Goal: Use online tool/utility: Utilize a website feature to perform a specific function

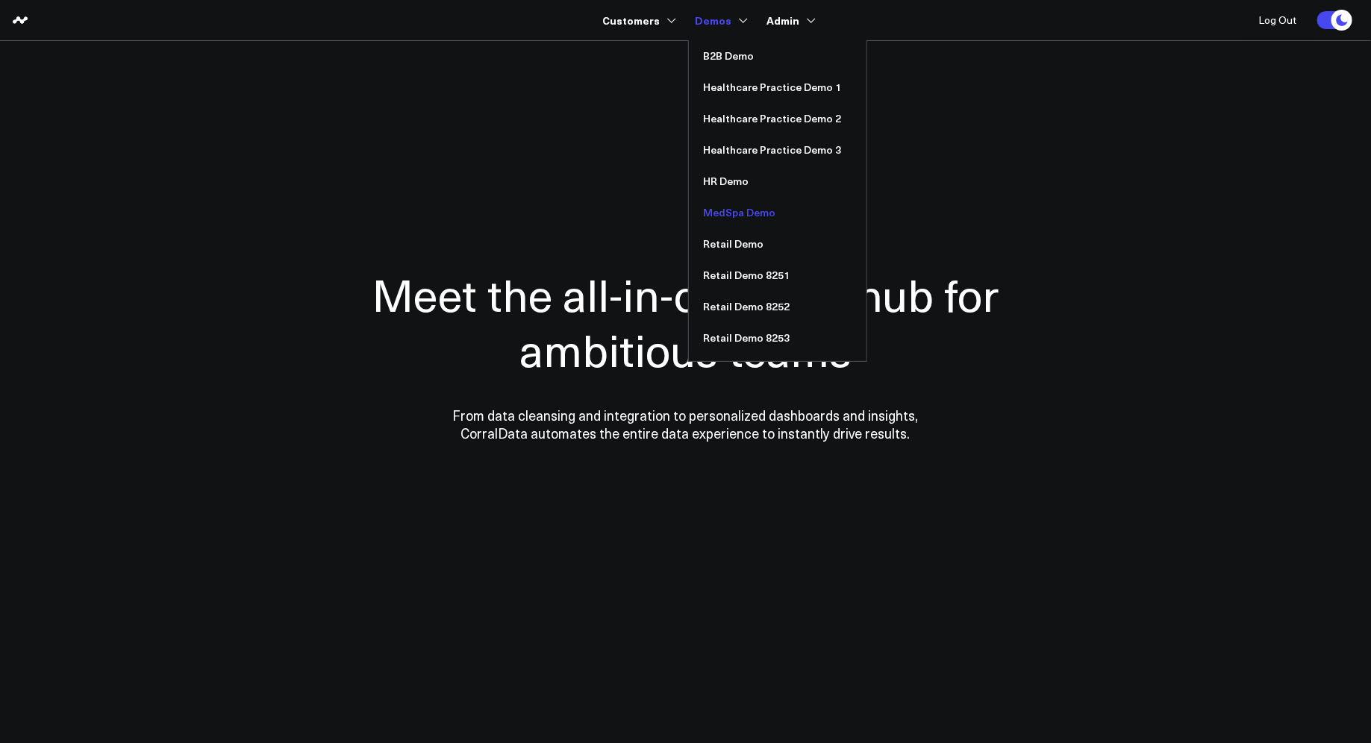
click at [724, 214] on link "MedSpa Demo" at bounding box center [778, 212] width 178 height 31
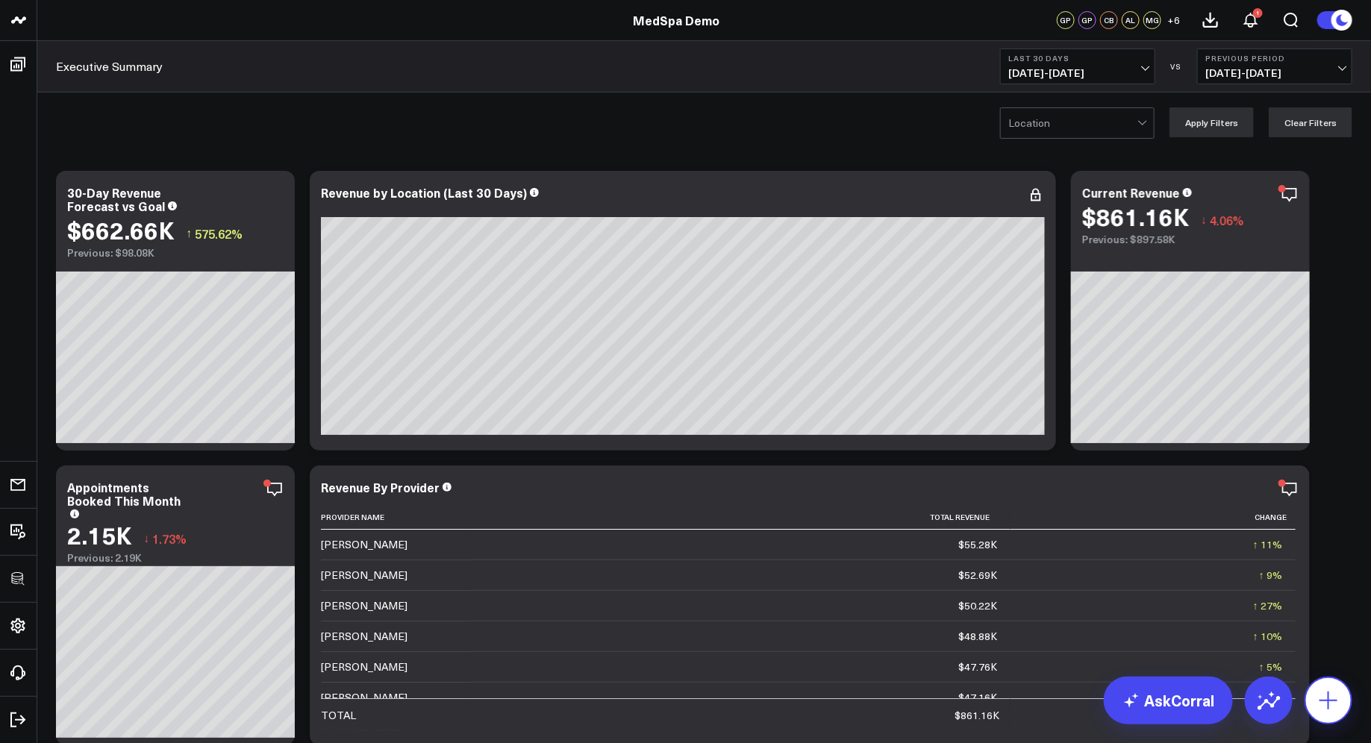
click at [1336, 700] on icon at bounding box center [1329, 701] width 24 height 24
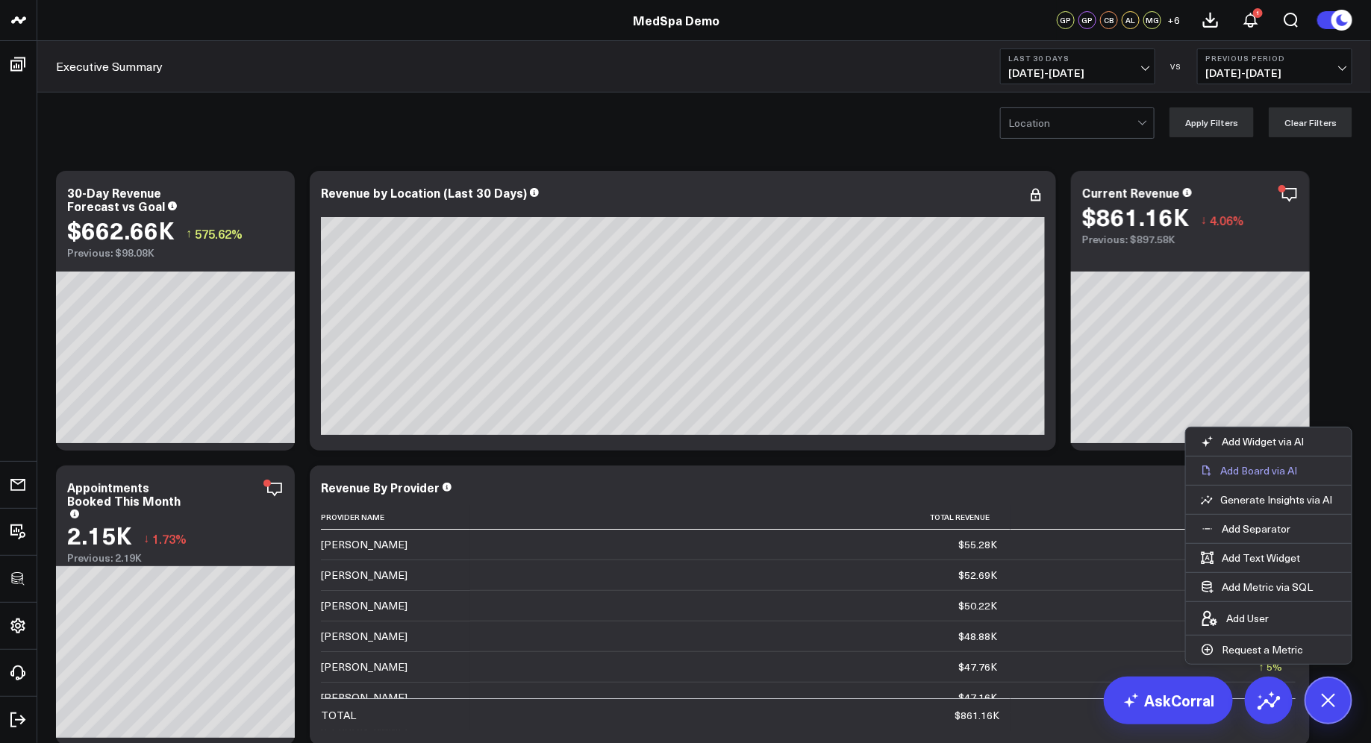
click at [1256, 470] on p "Add Board via AI" at bounding box center [1258, 470] width 77 height 13
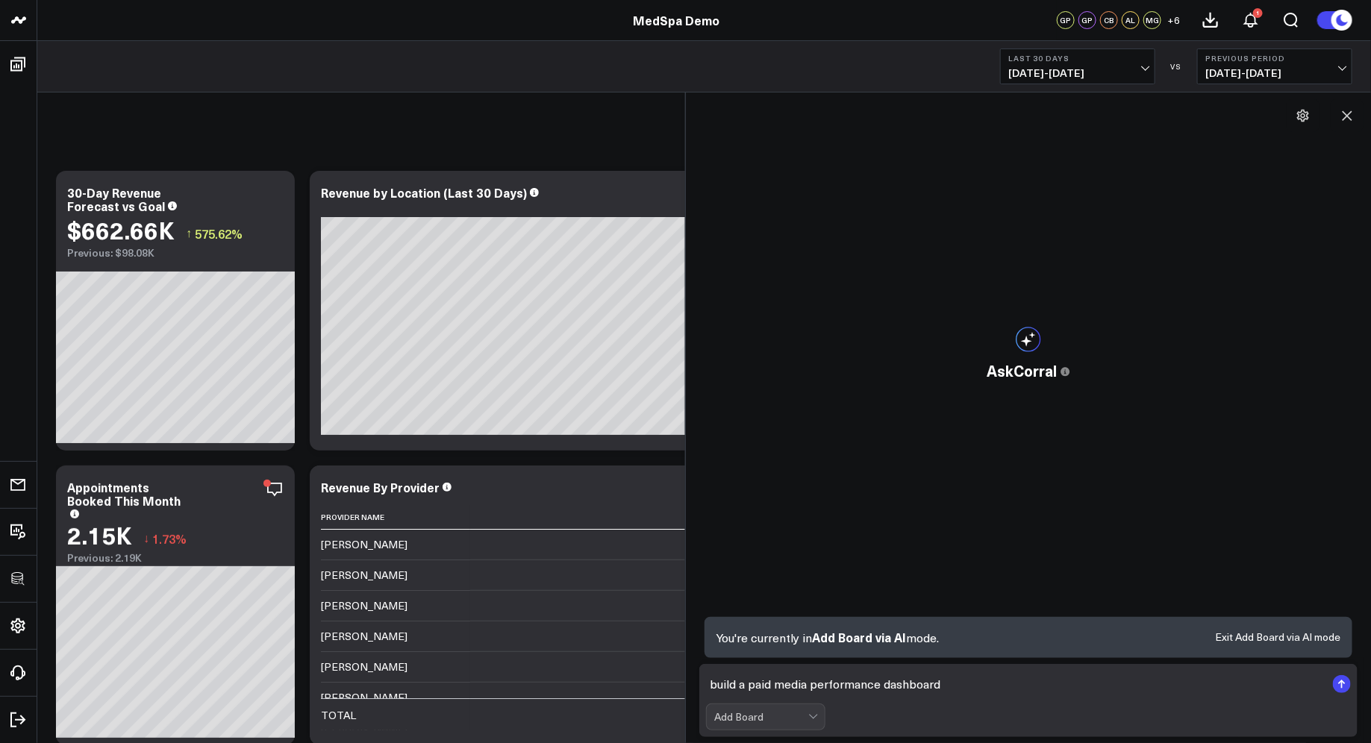
type textarea "build a paid media performance dashboard"
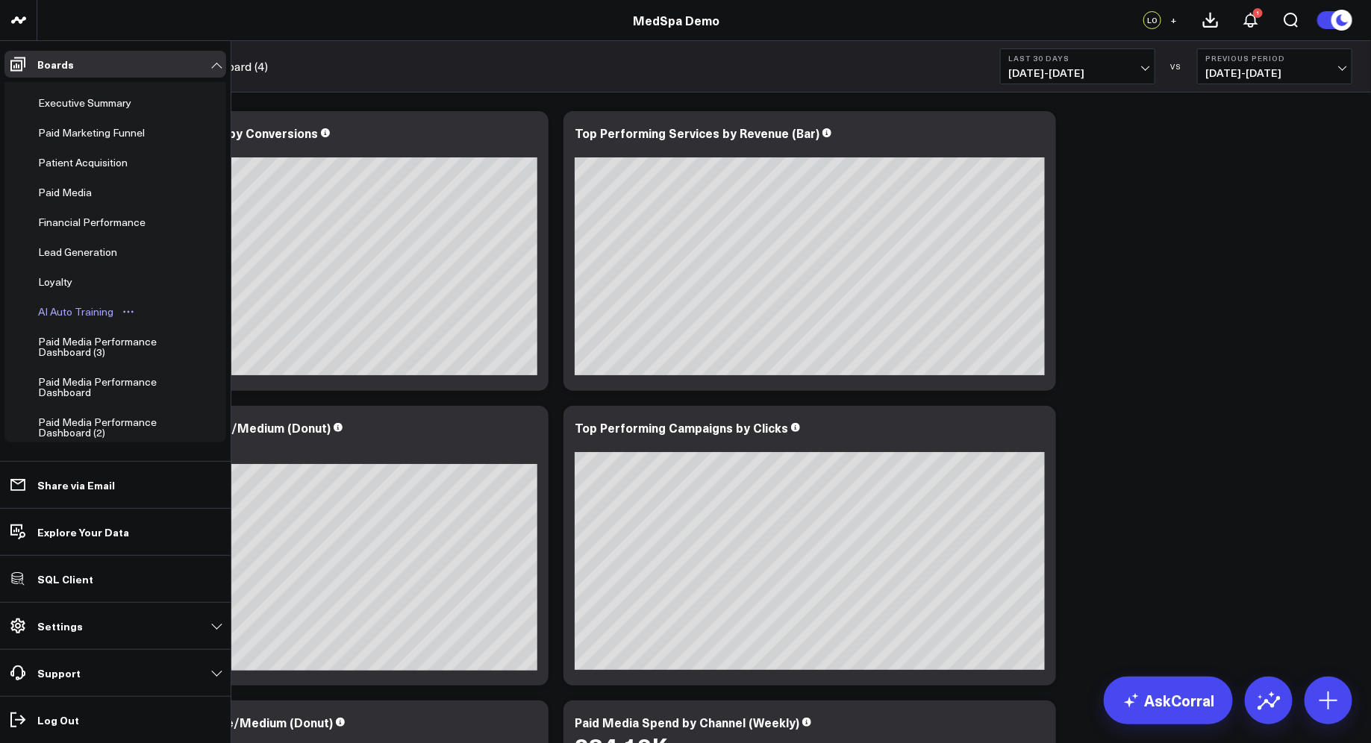
scroll to position [77, 0]
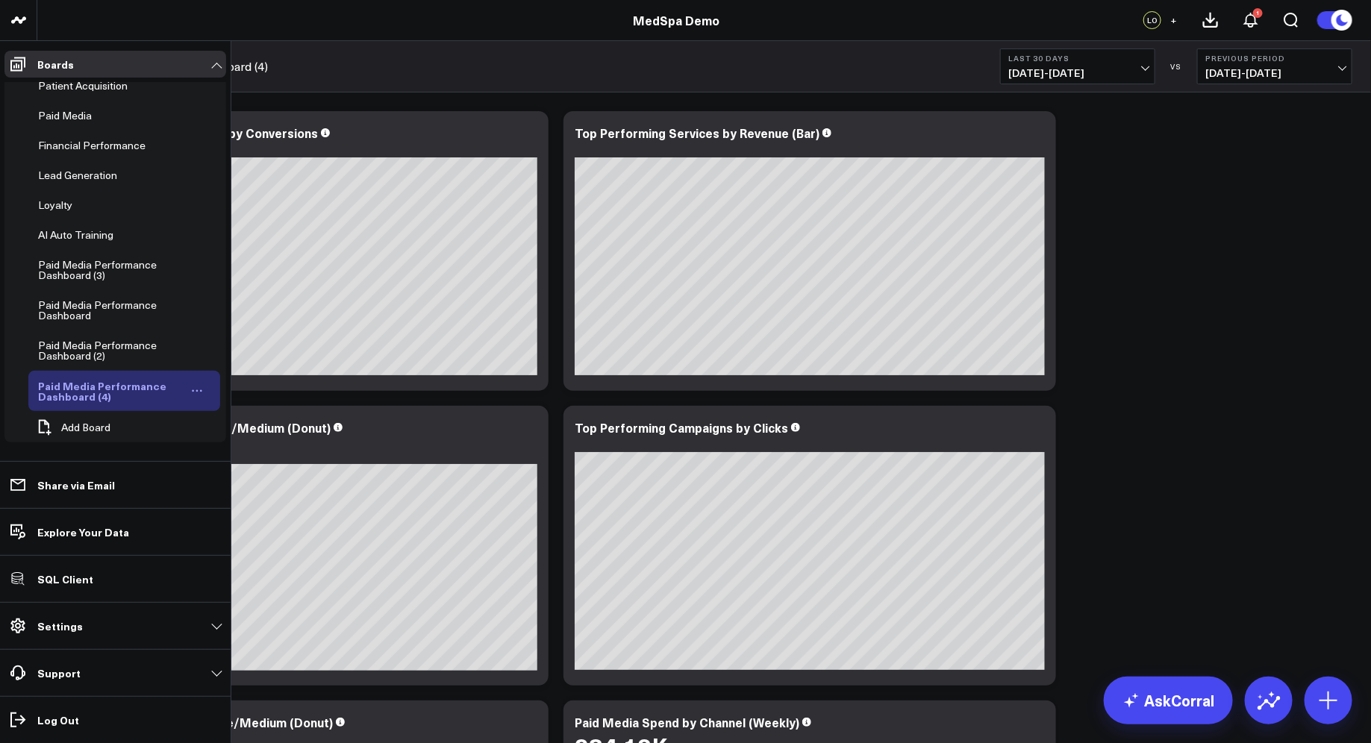
click at [194, 385] on icon "Open board menu" at bounding box center [197, 391] width 12 height 12
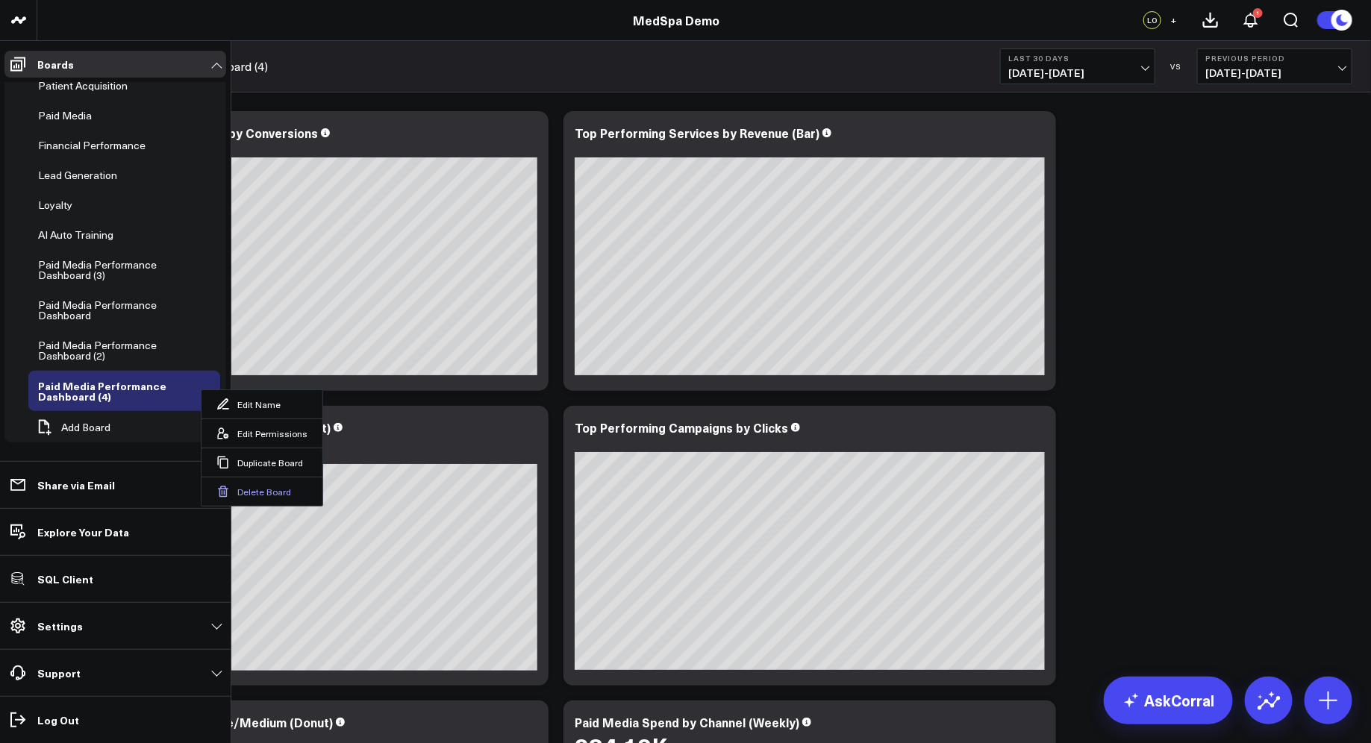
click at [260, 488] on button "Delete Board" at bounding box center [262, 491] width 121 height 29
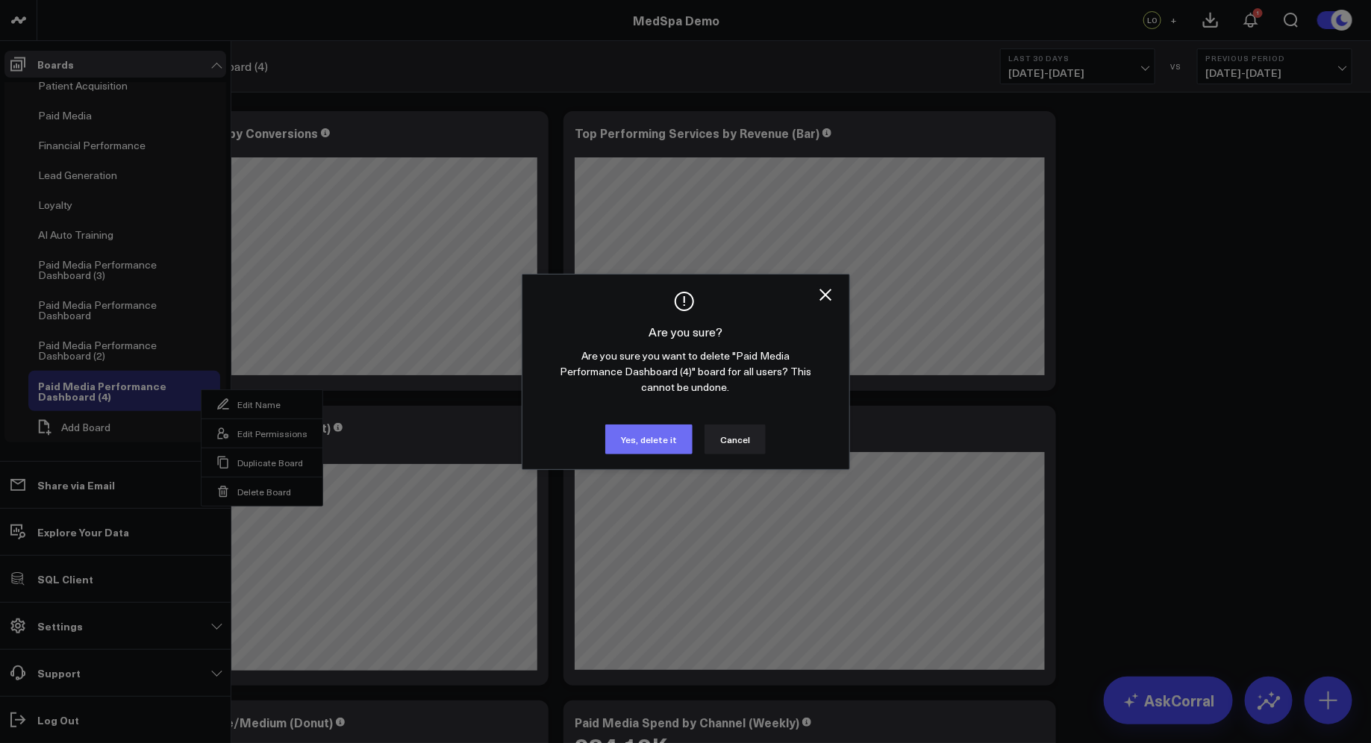
click at [639, 436] on button "Yes, delete it" at bounding box center [648, 440] width 87 height 30
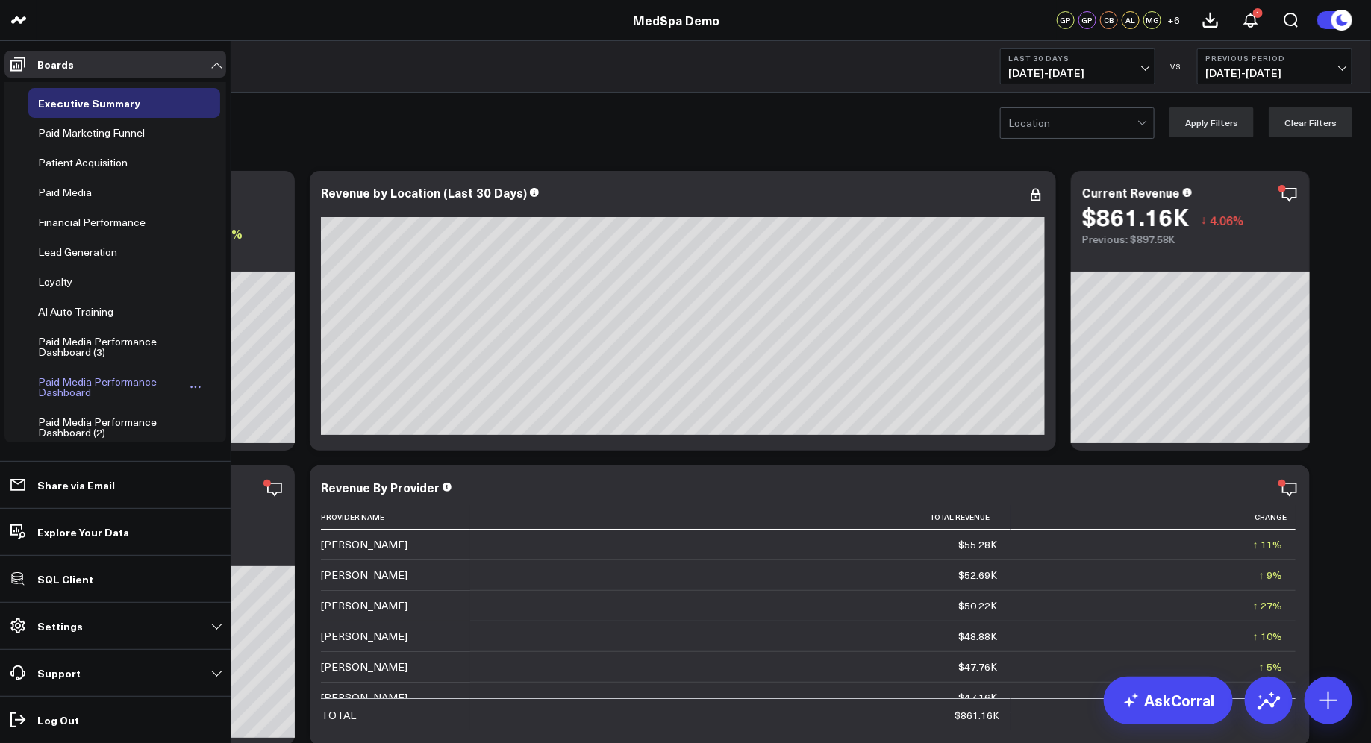
scroll to position [37, 0]
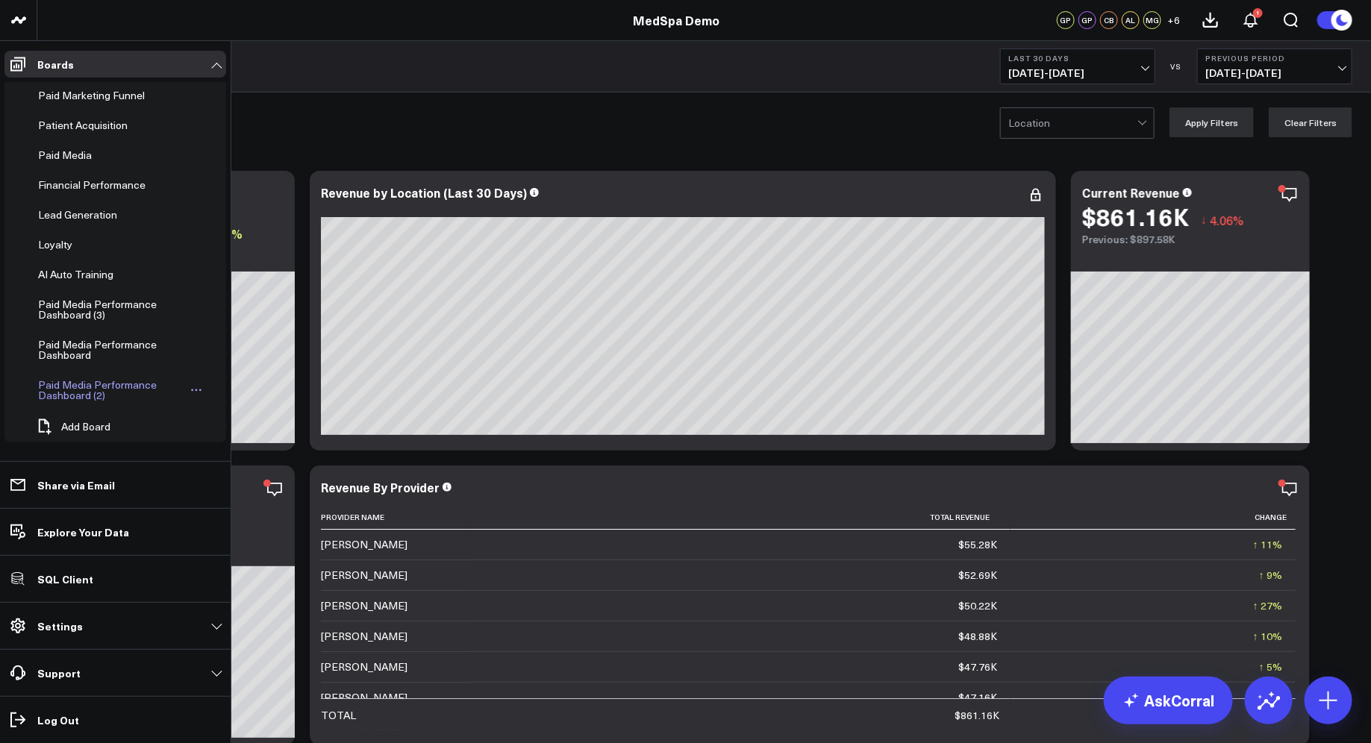
click at [190, 384] on icon "Open board menu" at bounding box center [196, 390] width 12 height 12
click at [240, 483] on button "Delete Board" at bounding box center [261, 491] width 121 height 29
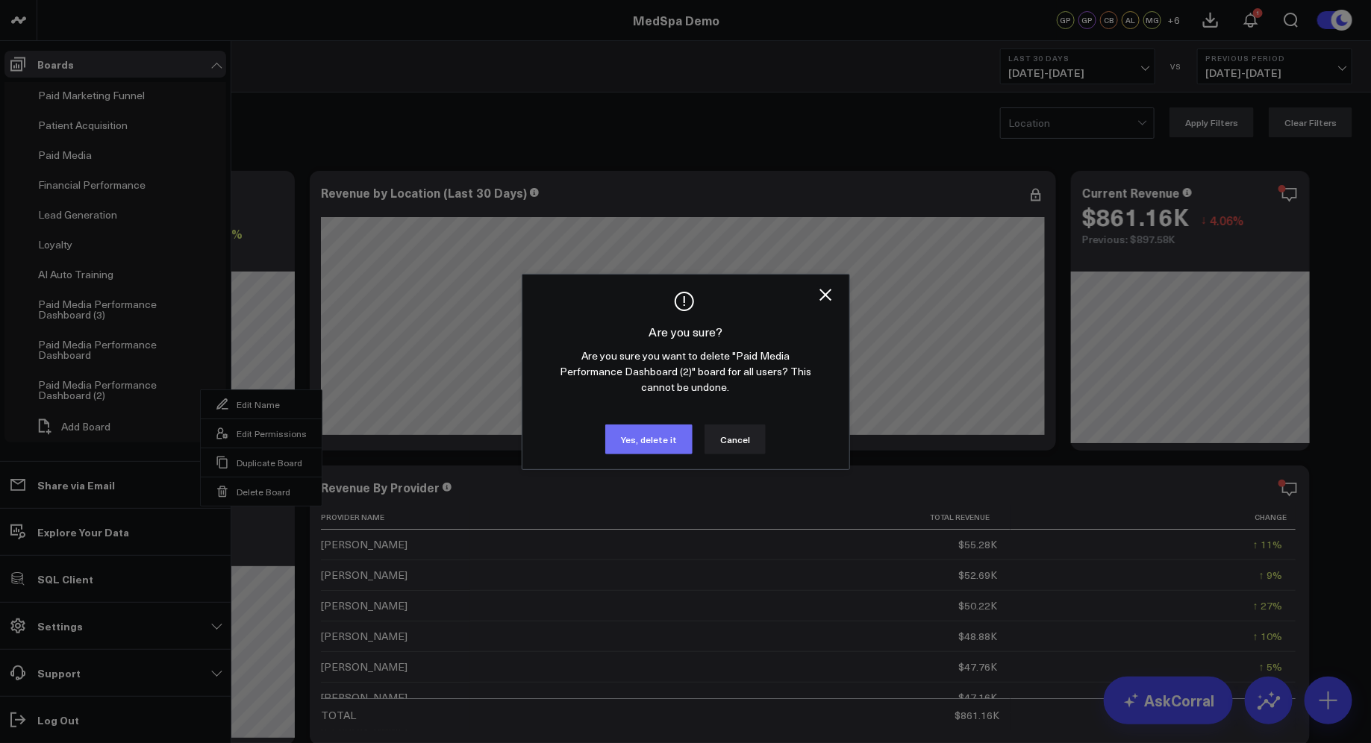
click at [638, 449] on button "Yes, delete it" at bounding box center [648, 440] width 87 height 30
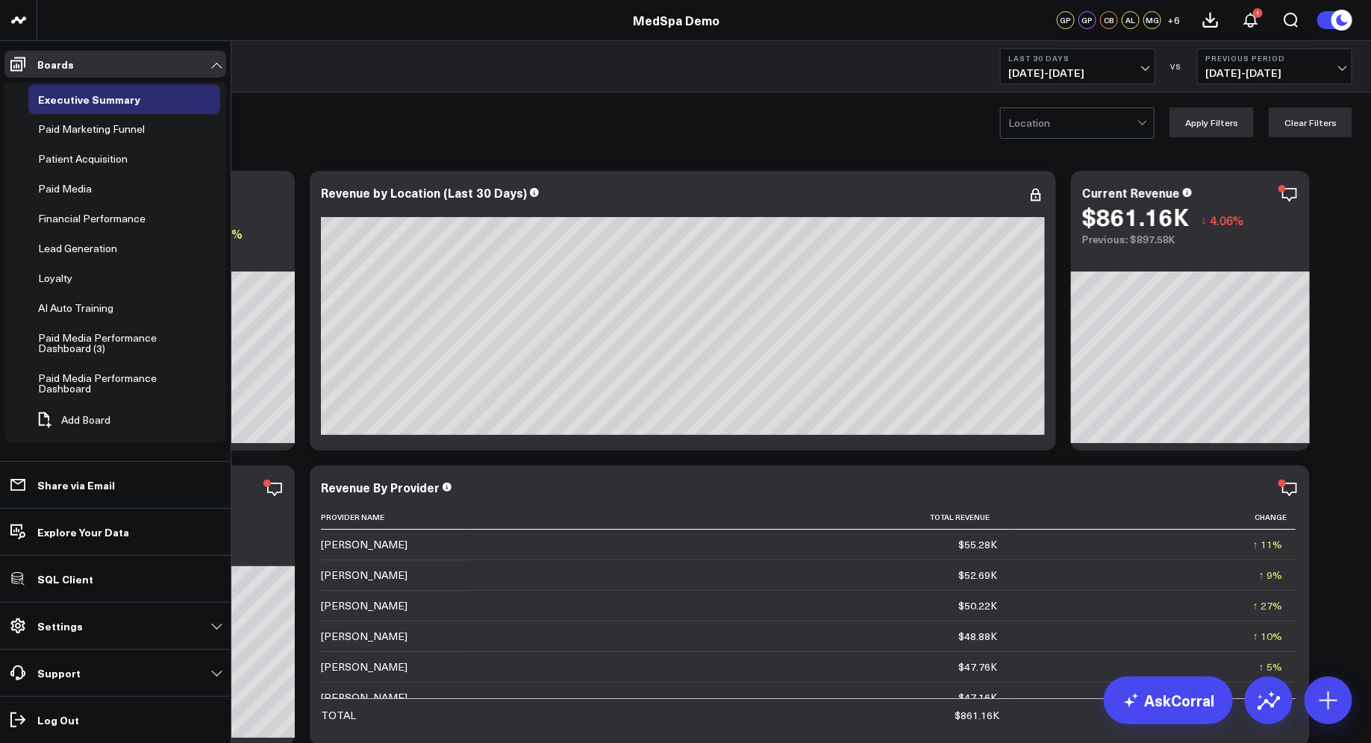
scroll to position [0, 0]
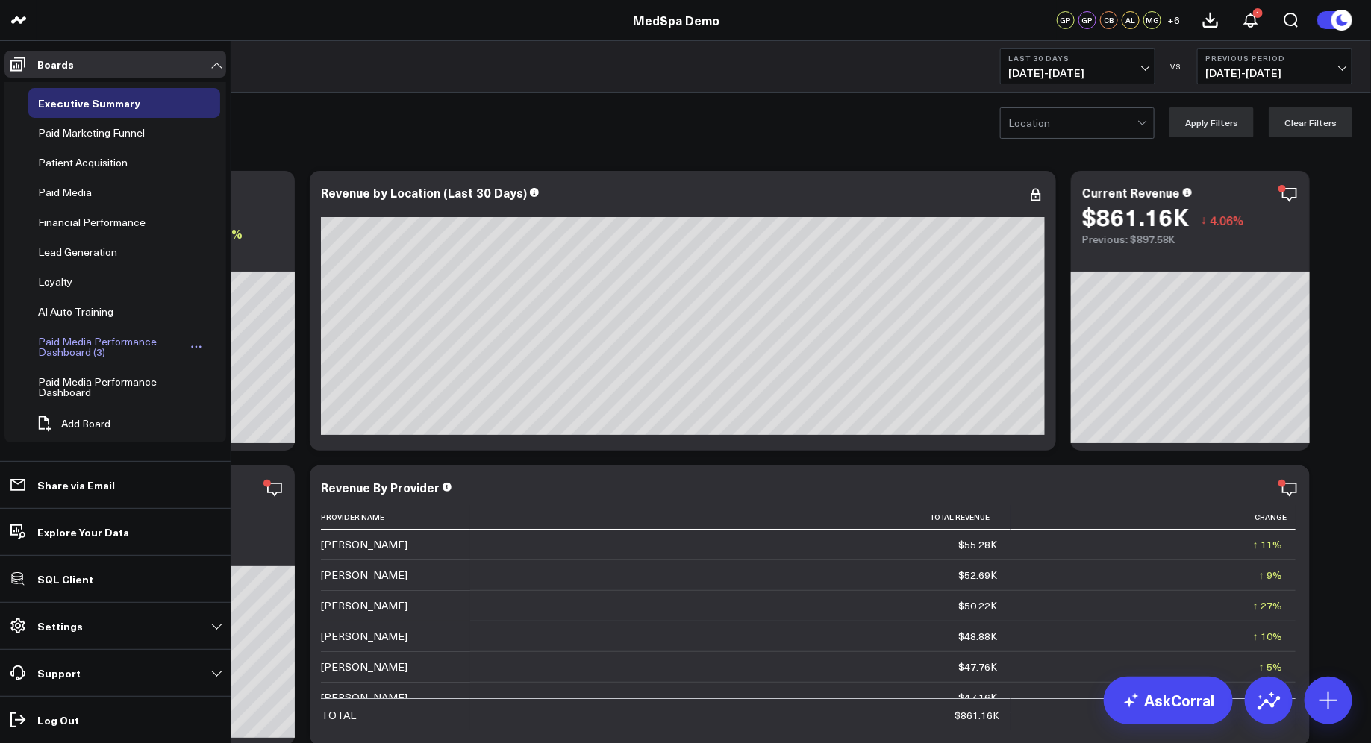
click at [155, 337] on div "Paid Media Performance Dashboard (3)" at bounding box center [110, 347] width 153 height 28
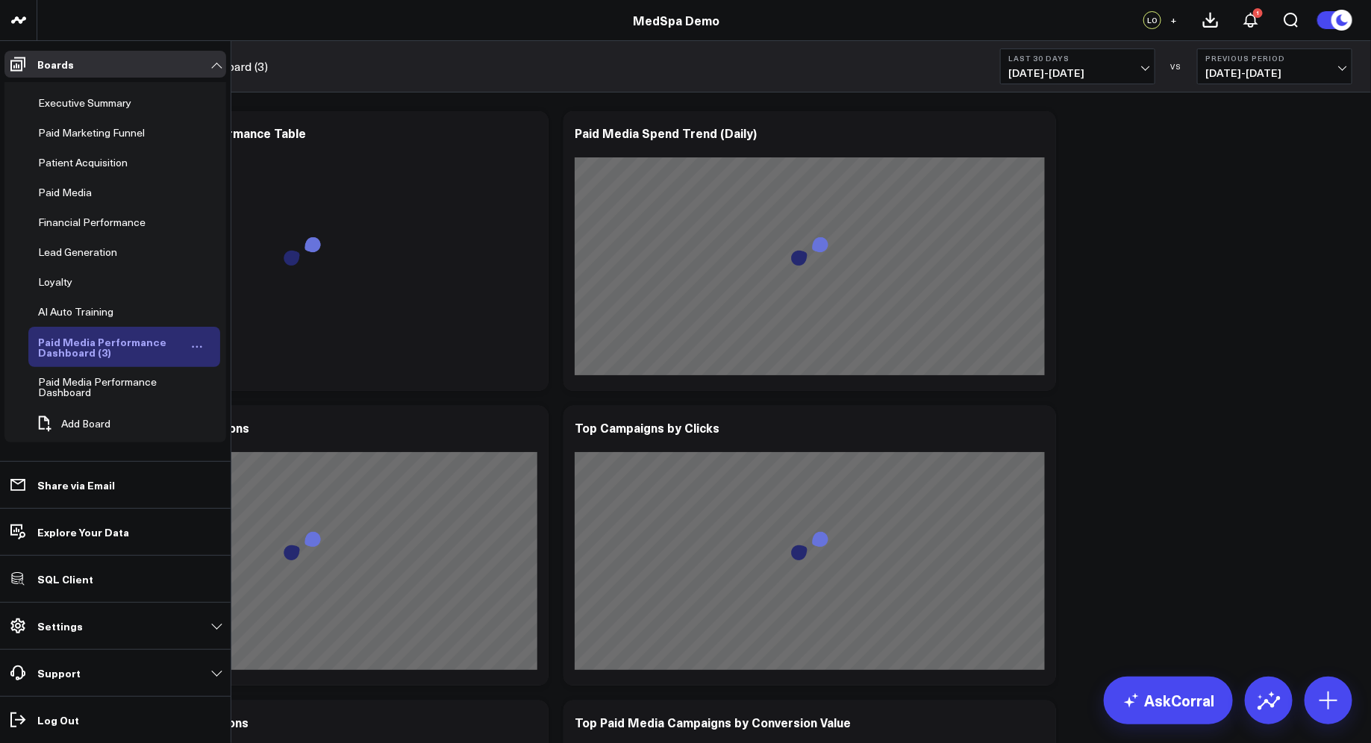
click at [193, 346] on icon "Open board menu" at bounding box center [193, 347] width 2 height 2
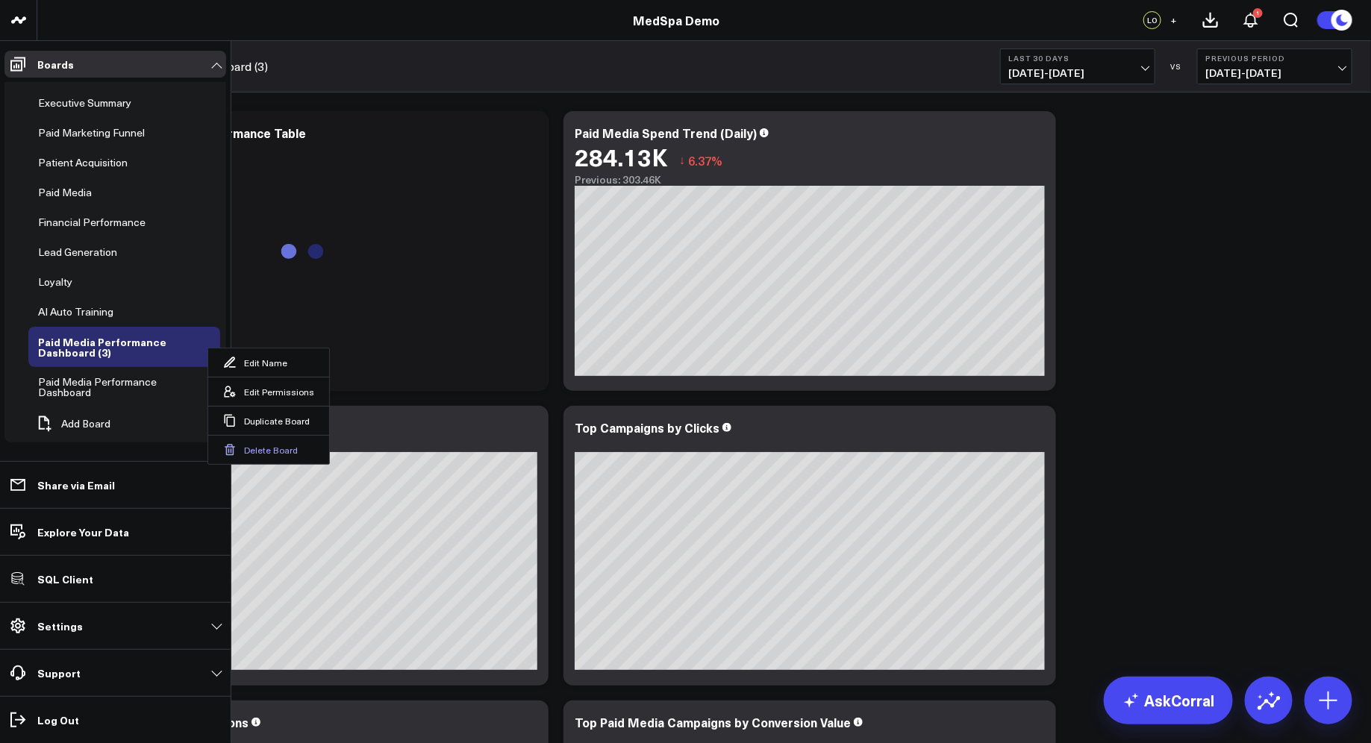
click at [252, 446] on button "Delete Board" at bounding box center [268, 449] width 121 height 29
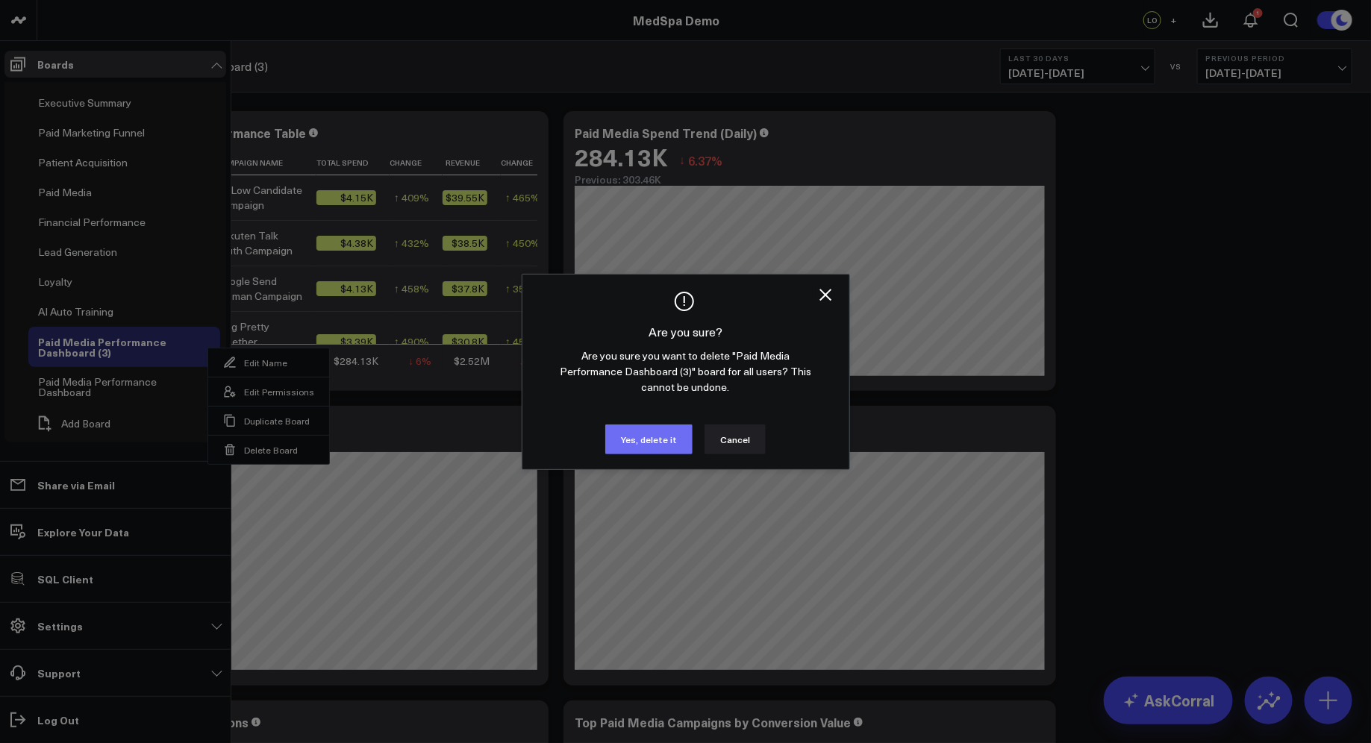
click at [636, 446] on button "Yes, delete it" at bounding box center [648, 440] width 87 height 30
click at [636, 441] on button "Yes, delete it" at bounding box center [648, 440] width 87 height 30
click at [636, 440] on button "Yes, delete it" at bounding box center [648, 440] width 87 height 30
click at [830, 294] on icon "Close" at bounding box center [826, 295] width 18 height 18
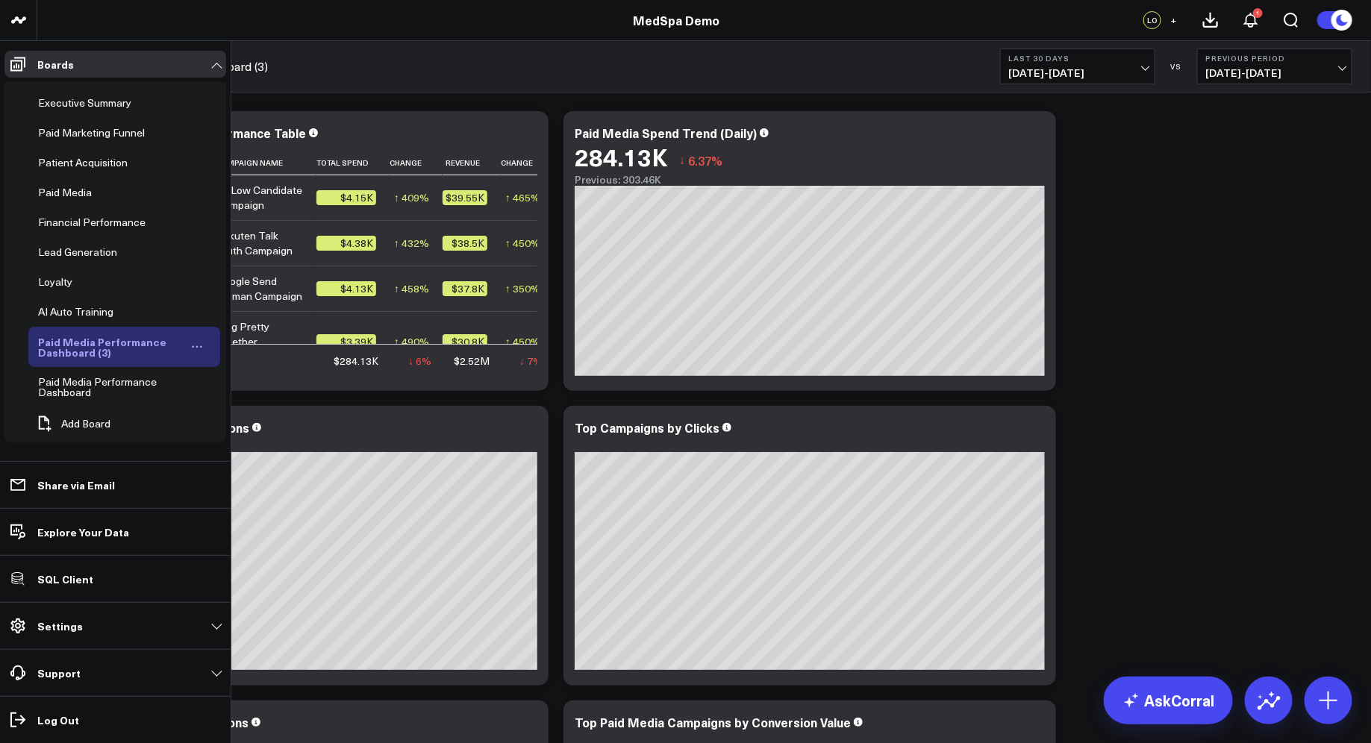
click at [193, 341] on icon "Open board menu" at bounding box center [197, 347] width 12 height 12
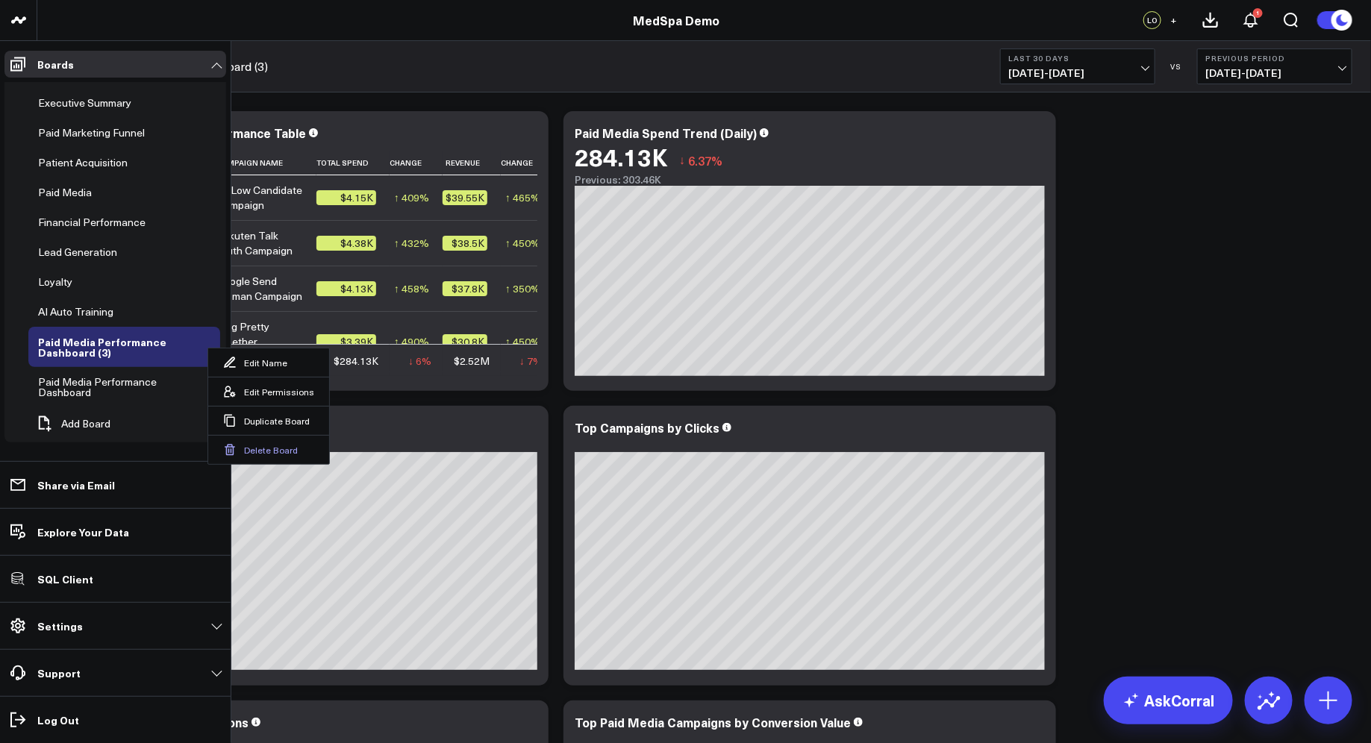
click at [244, 447] on button "Delete Board" at bounding box center [268, 449] width 121 height 29
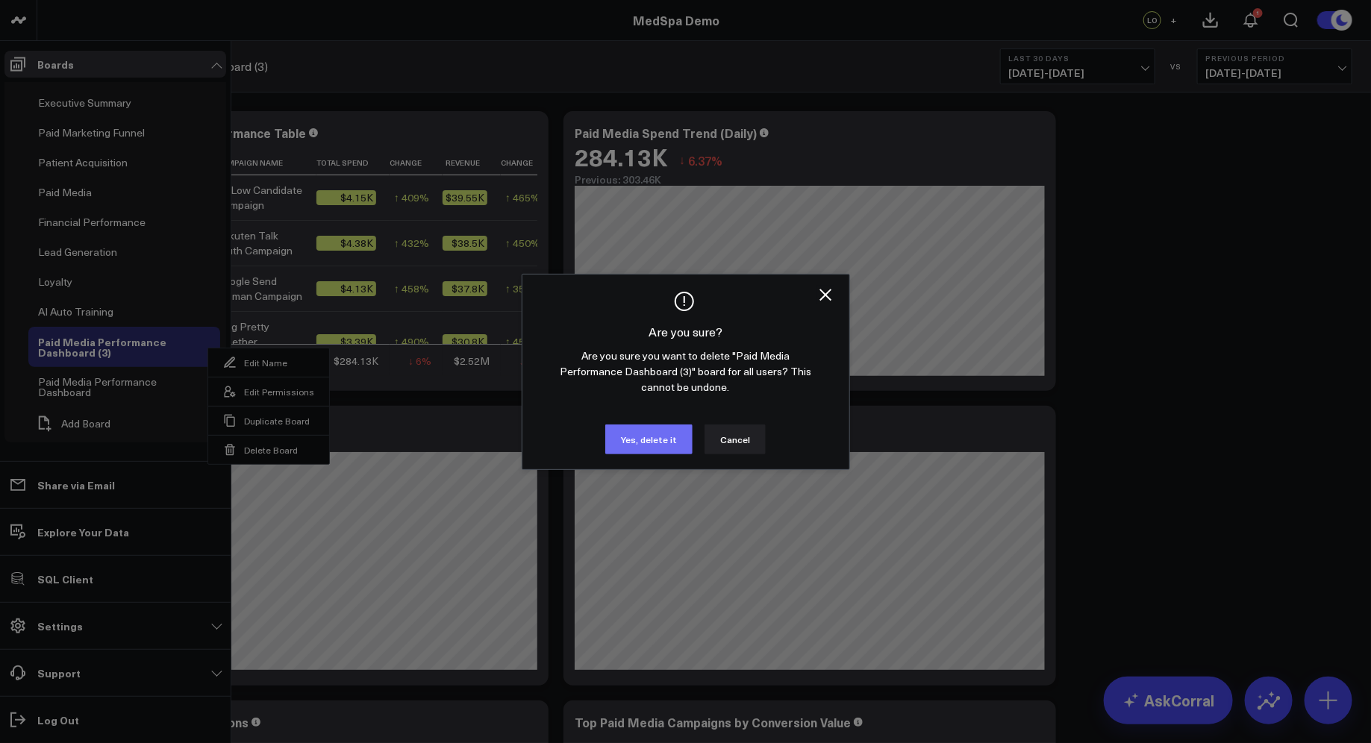
click at [625, 440] on button "Yes, delete it" at bounding box center [648, 440] width 87 height 30
click at [823, 296] on icon "Close" at bounding box center [826, 295] width 12 height 12
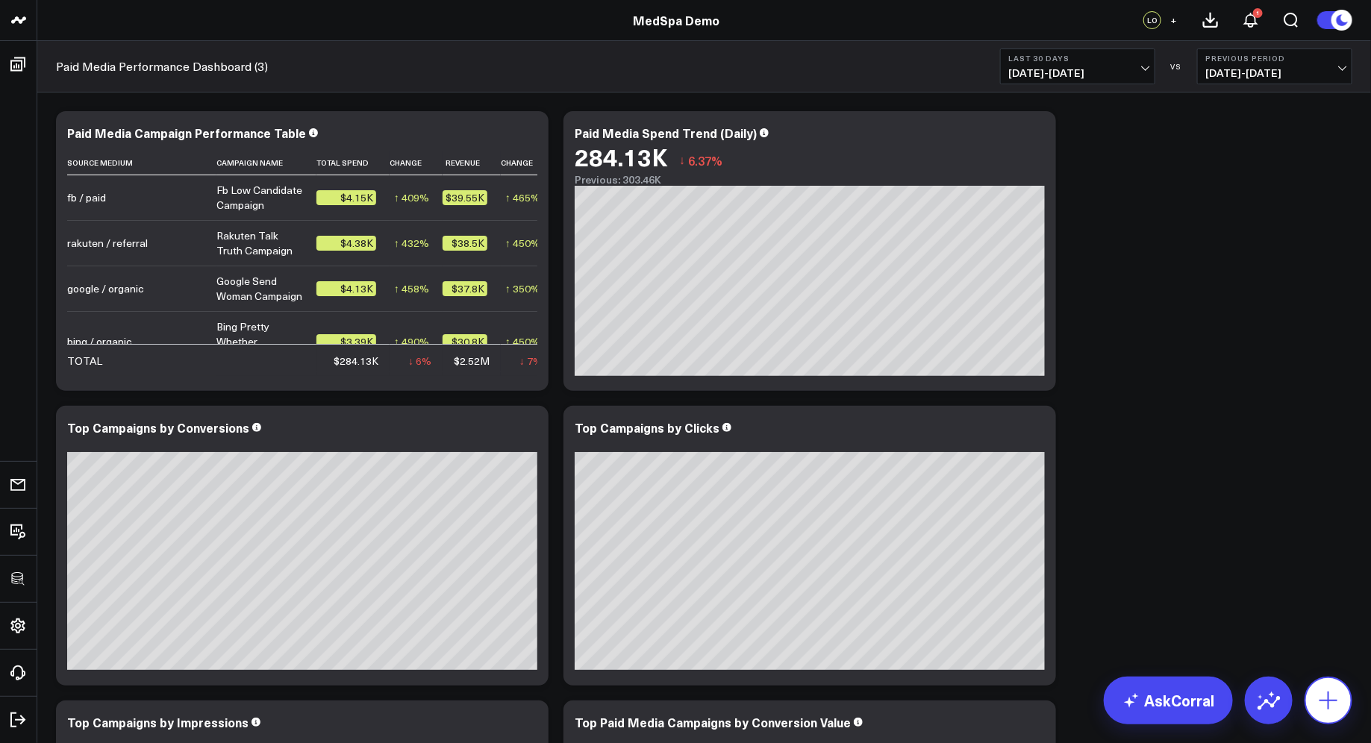
click at [1335, 717] on button at bounding box center [1329, 701] width 48 height 48
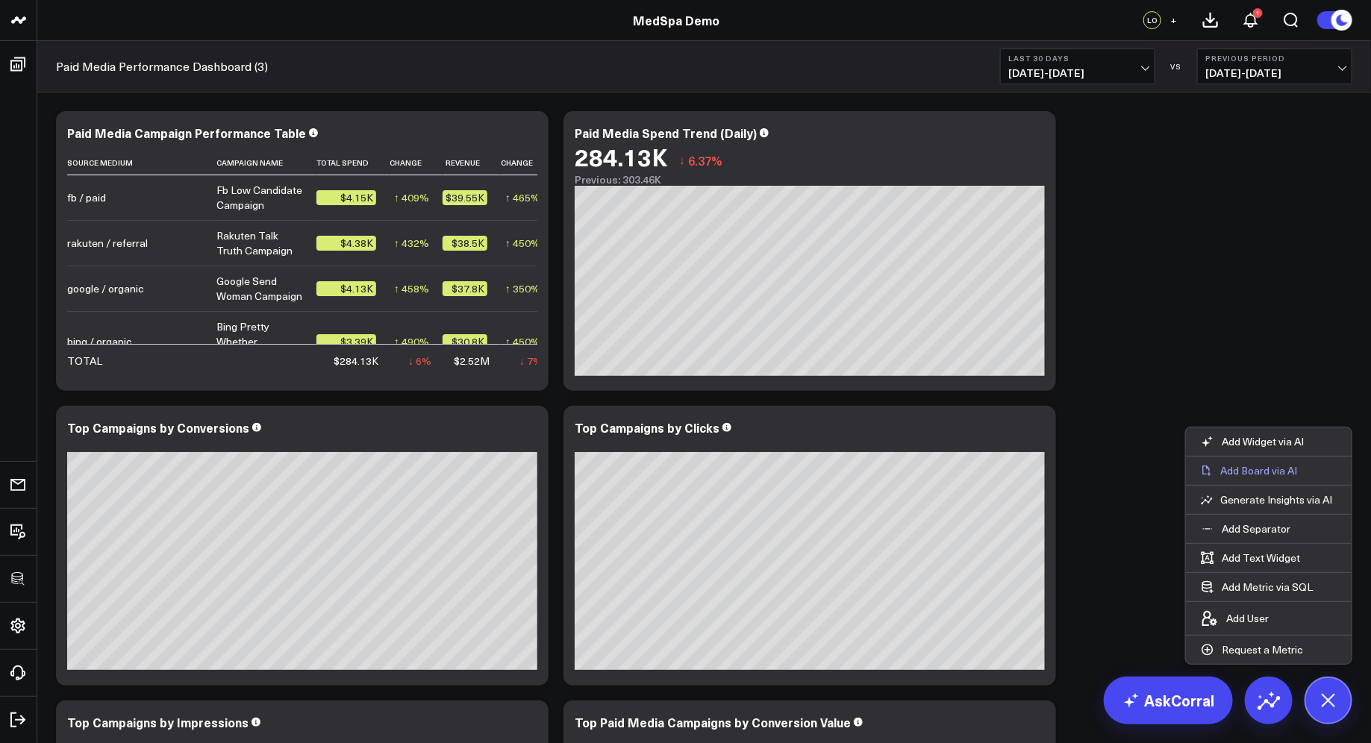
click at [1265, 482] on button "Add Board via AI" at bounding box center [1269, 471] width 166 height 28
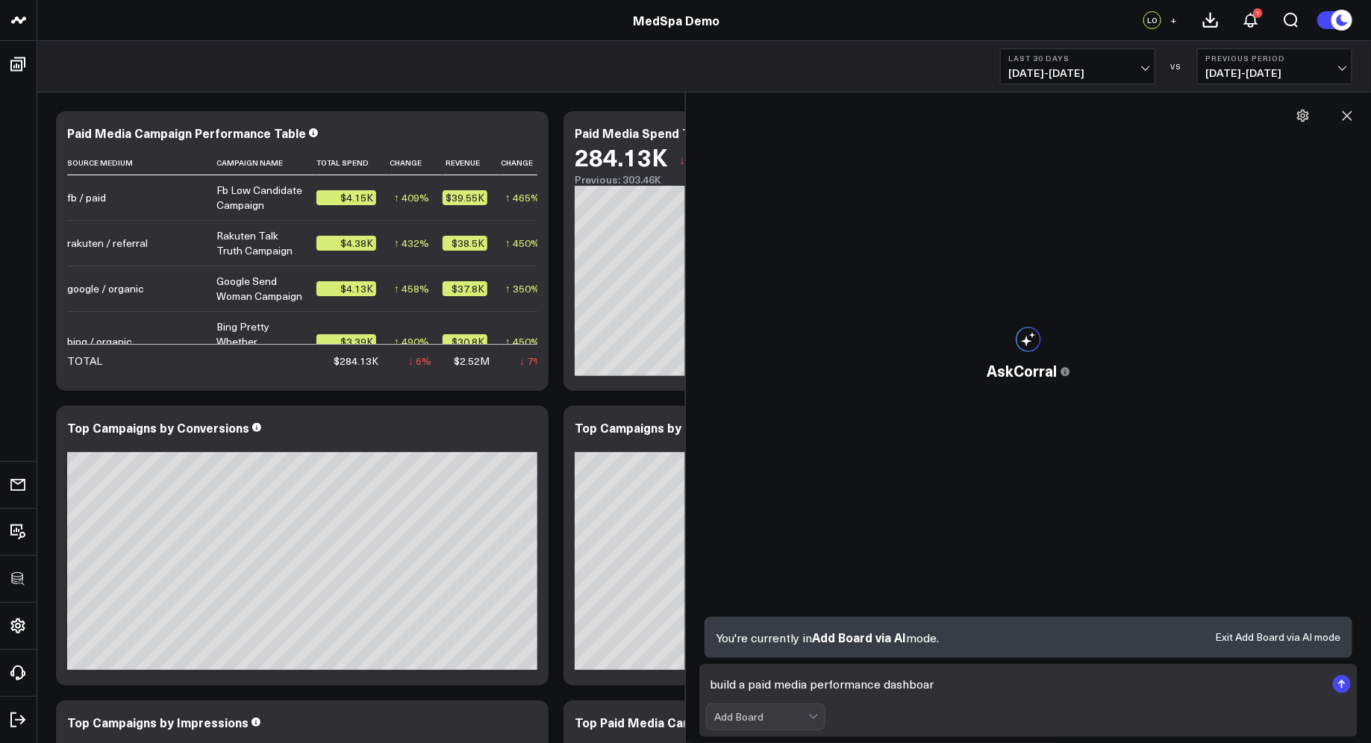
type textarea "build a paid media performance dashboard"
